Goal: Task Accomplishment & Management: Complete application form

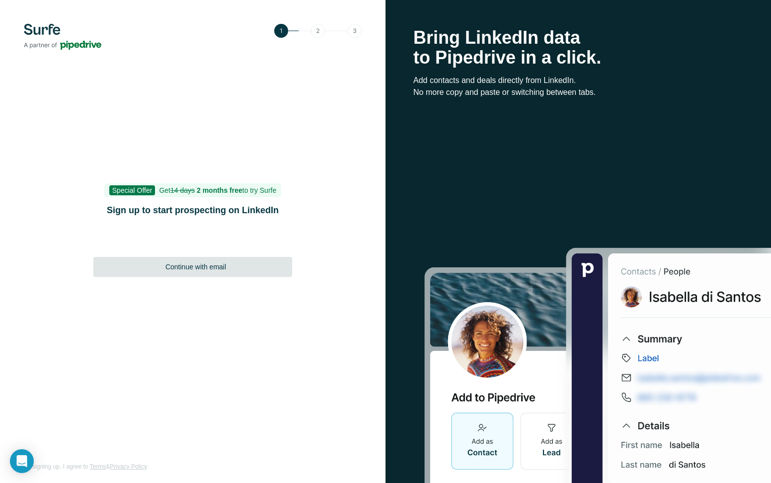
click at [204, 268] on span "Continue with email" at bounding box center [195, 267] width 61 height 10
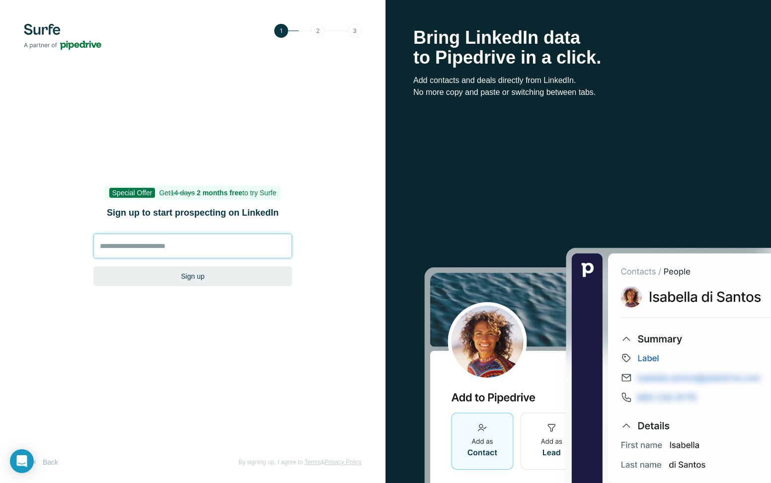
click at [211, 236] on input at bounding box center [192, 245] width 199 height 25
click at [212, 254] on input at bounding box center [192, 245] width 199 height 25
type input "**********"
click at [209, 274] on button "Sign up" at bounding box center [192, 276] width 199 height 20
click at [208, 279] on button "Sign up" at bounding box center [192, 276] width 199 height 20
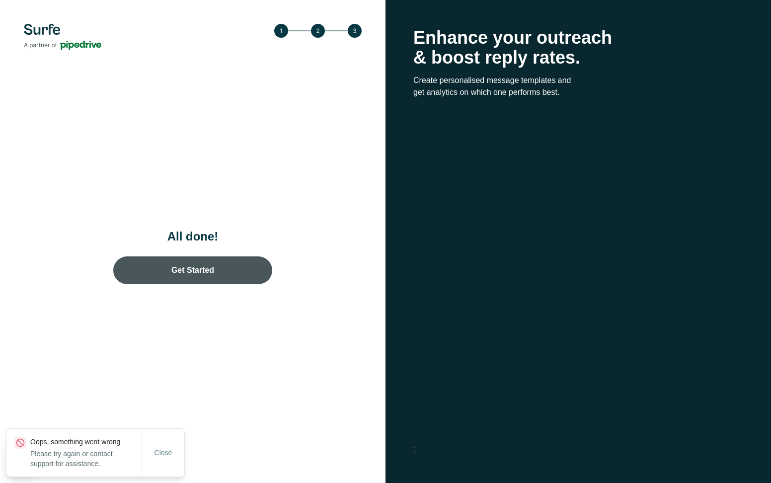
click at [187, 276] on link "Get Started" at bounding box center [192, 270] width 159 height 28
